Goal: Find contact information: Find contact information

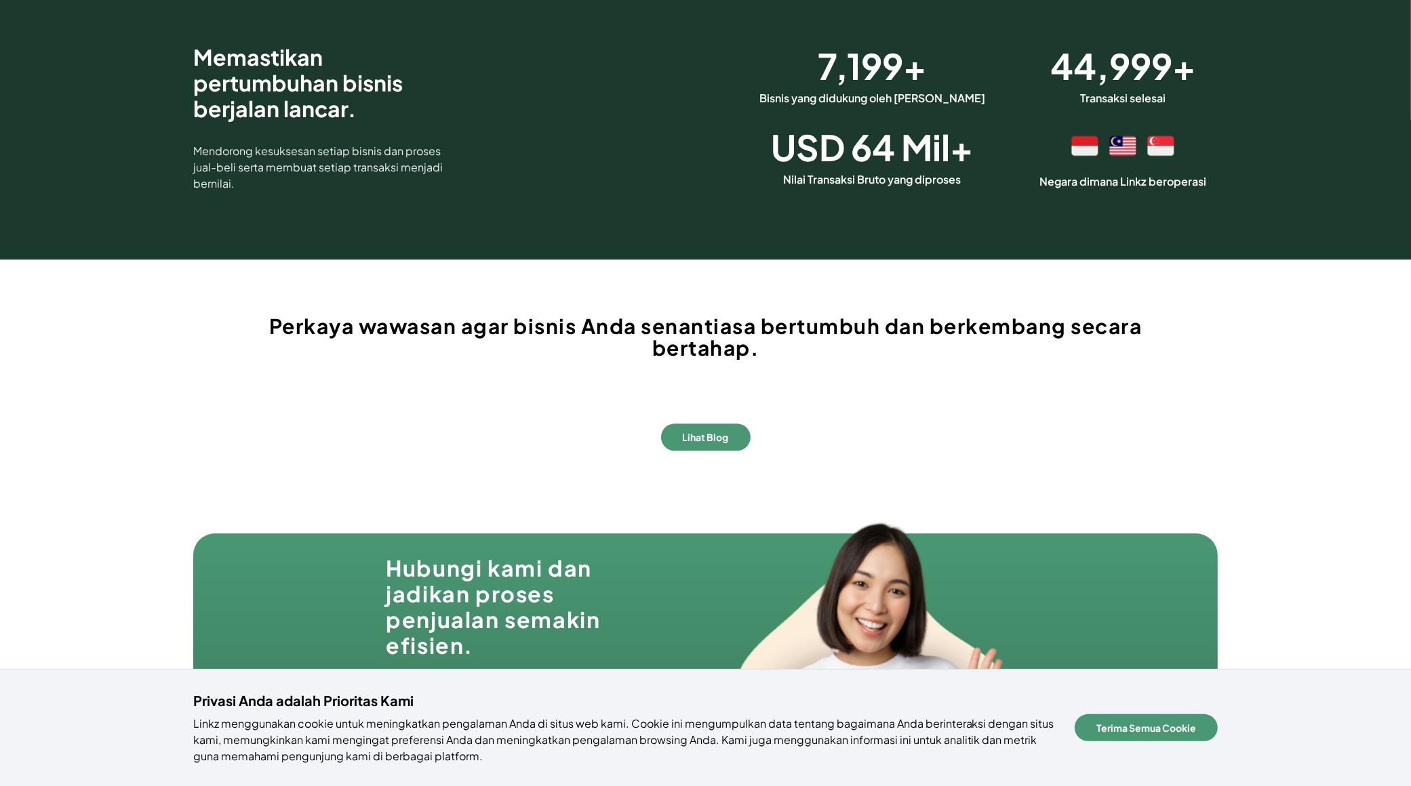
scroll to position [3968, 0]
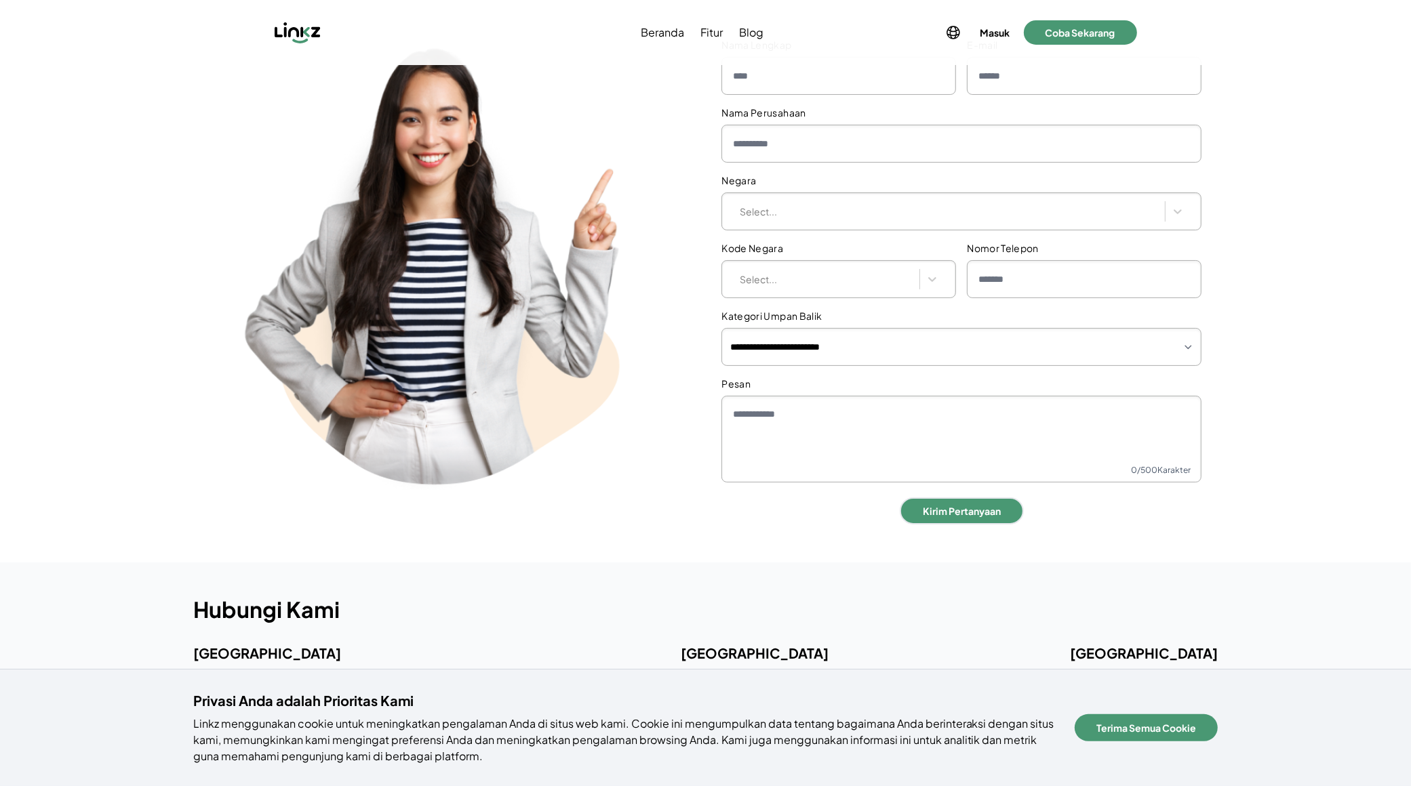
scroll to position [321, 0]
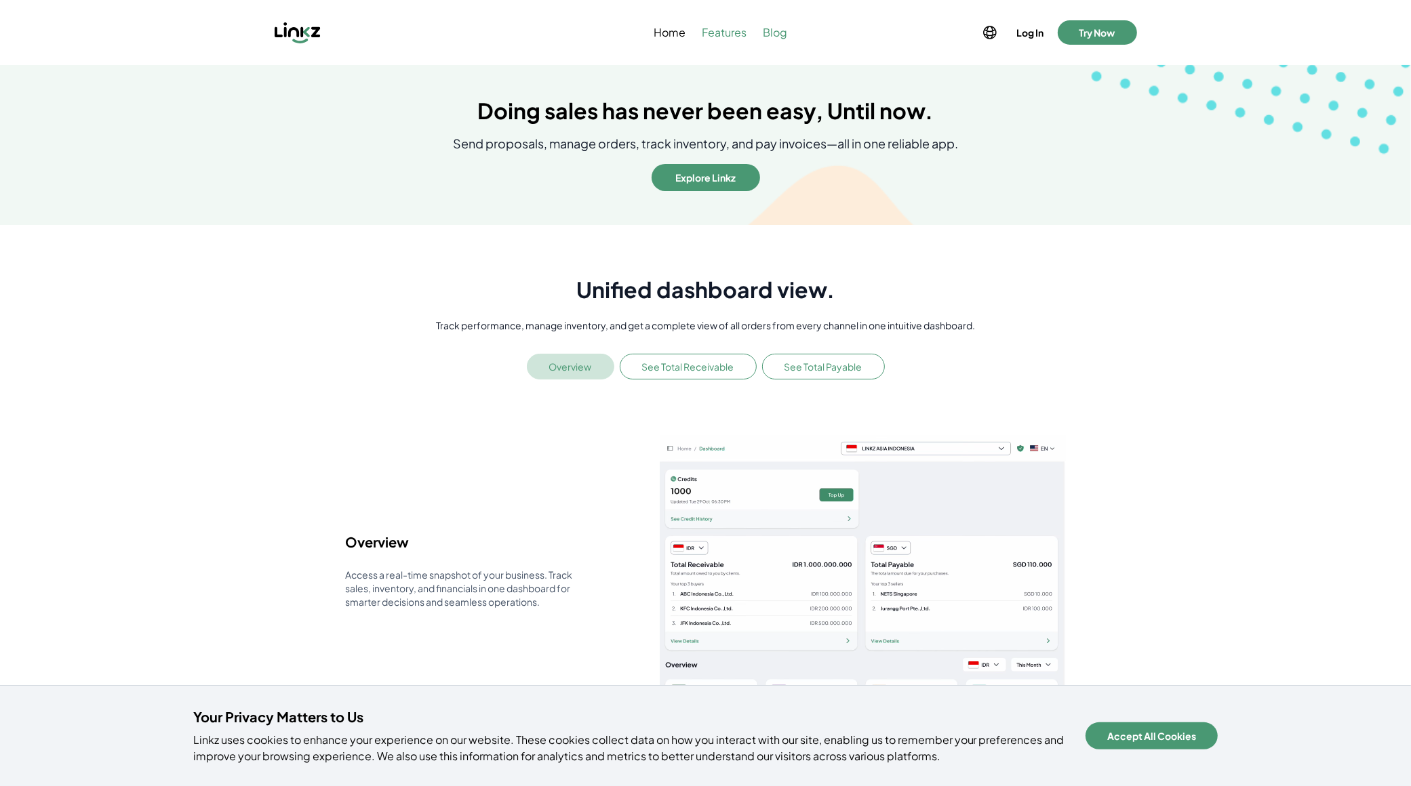
click at [773, 32] on span "Blog" at bounding box center [775, 32] width 24 height 16
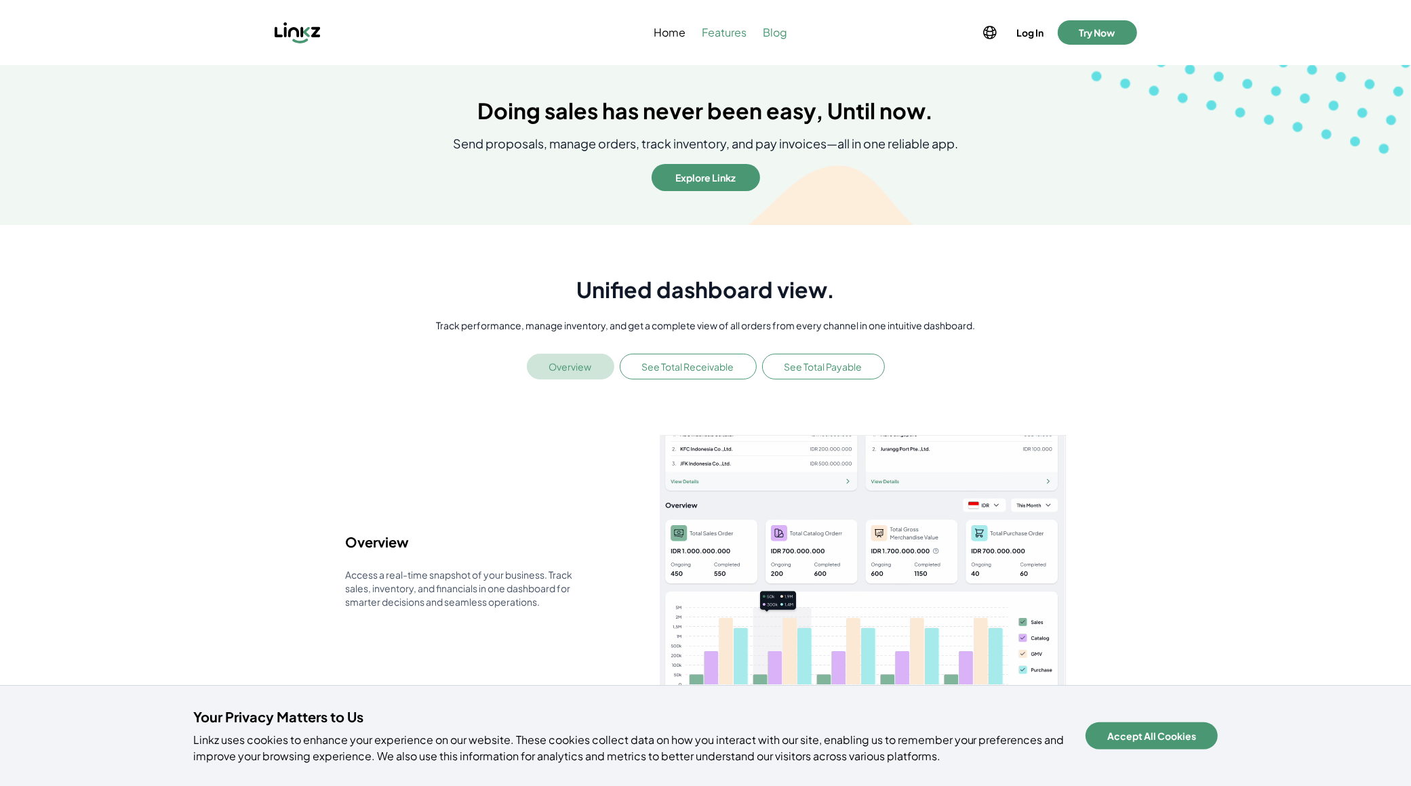
click at [773, 32] on span "Blog" at bounding box center [775, 32] width 24 height 16
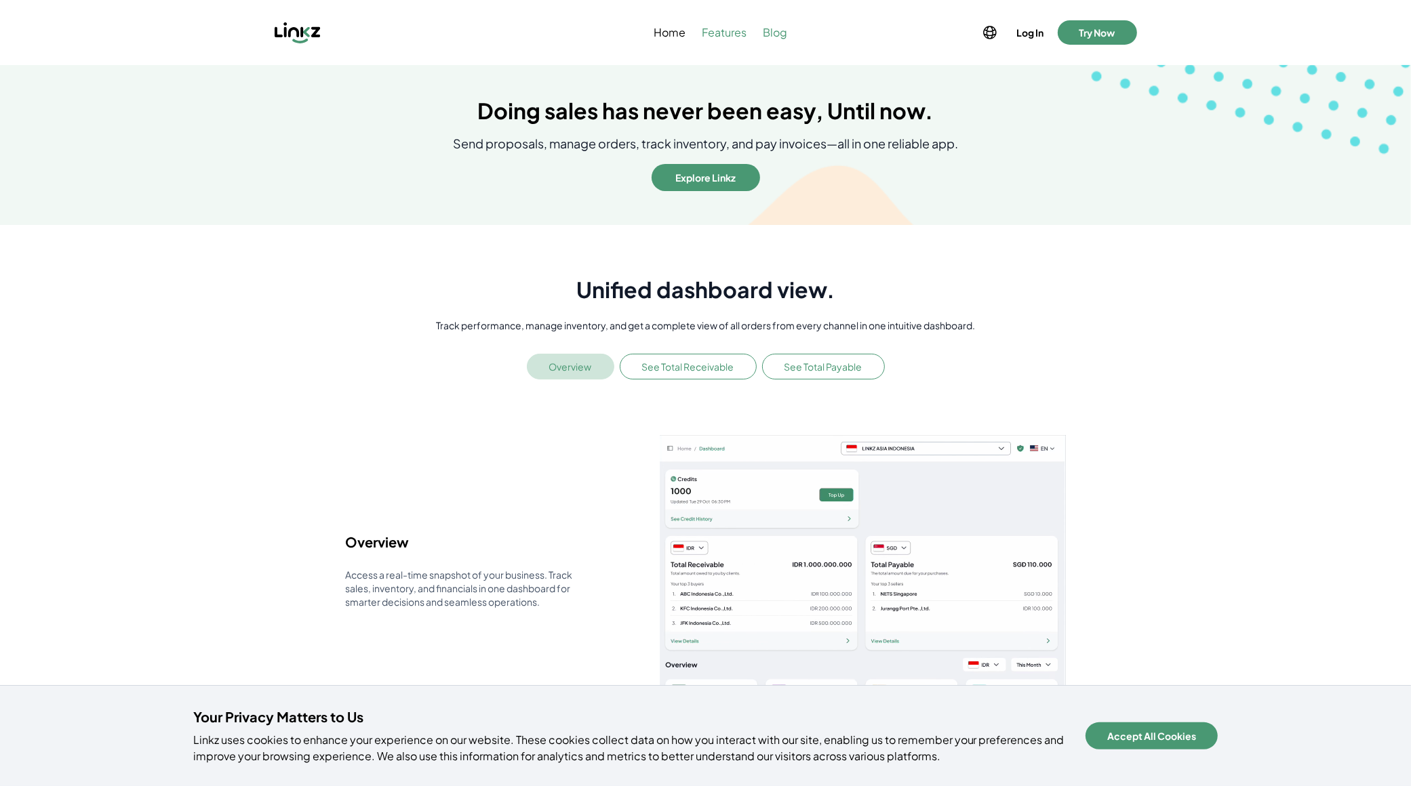
click at [780, 33] on span "Blog" at bounding box center [775, 32] width 24 height 16
click at [686, 36] on span "Home" at bounding box center [670, 32] width 32 height 16
